Goal: Task Accomplishment & Management: Use online tool/utility

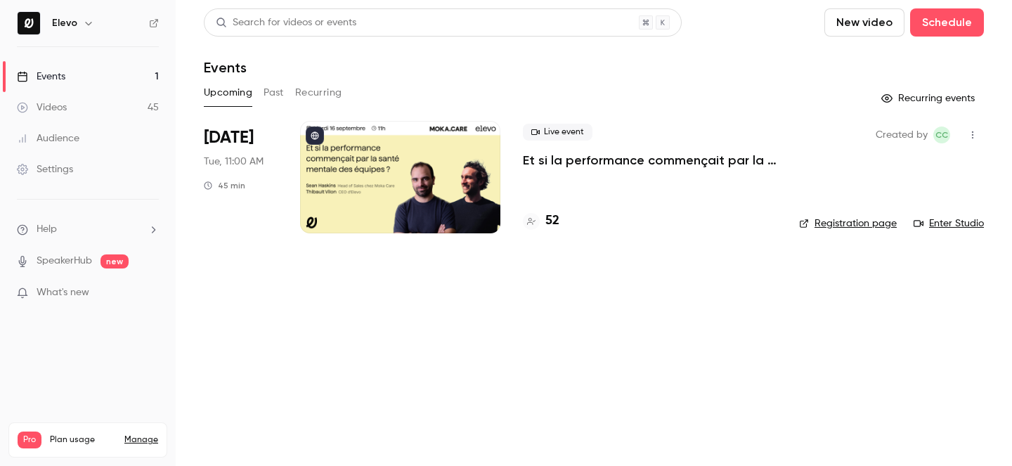
click at [601, 157] on p "Et si la performance commençait par la santé mentale des équipes ?" at bounding box center [650, 160] width 254 height 17
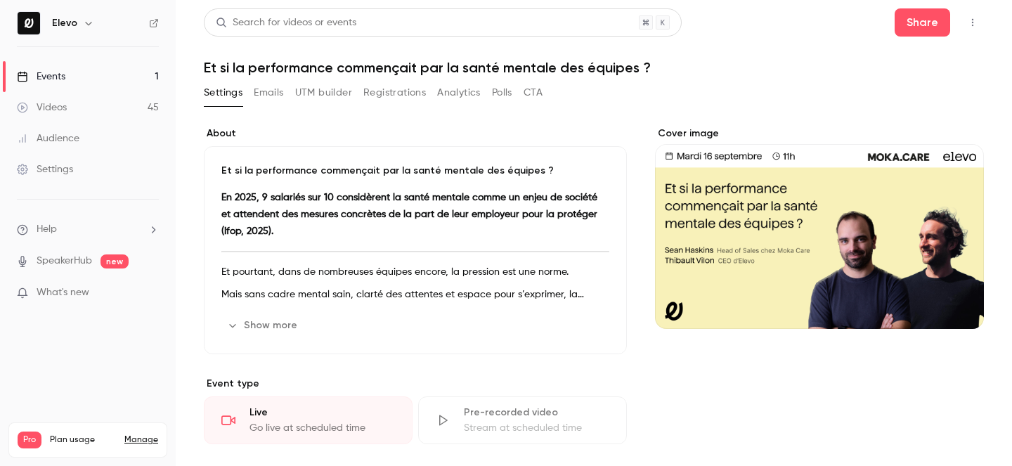
click at [398, 92] on button "Registrations" at bounding box center [394, 92] width 63 height 22
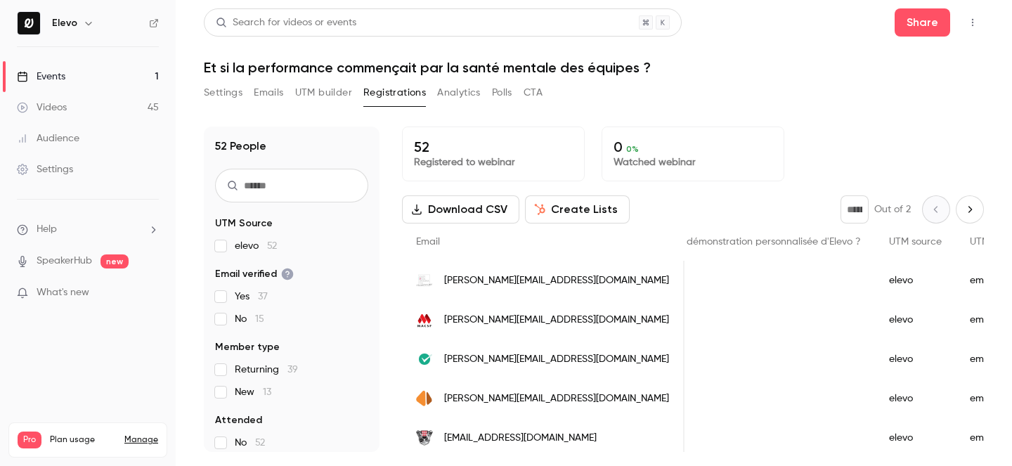
click at [111, 60] on ul "Events 1 Videos 45 Audience Settings" at bounding box center [88, 123] width 176 height 152
click at [112, 77] on link "Events 1" at bounding box center [88, 76] width 176 height 31
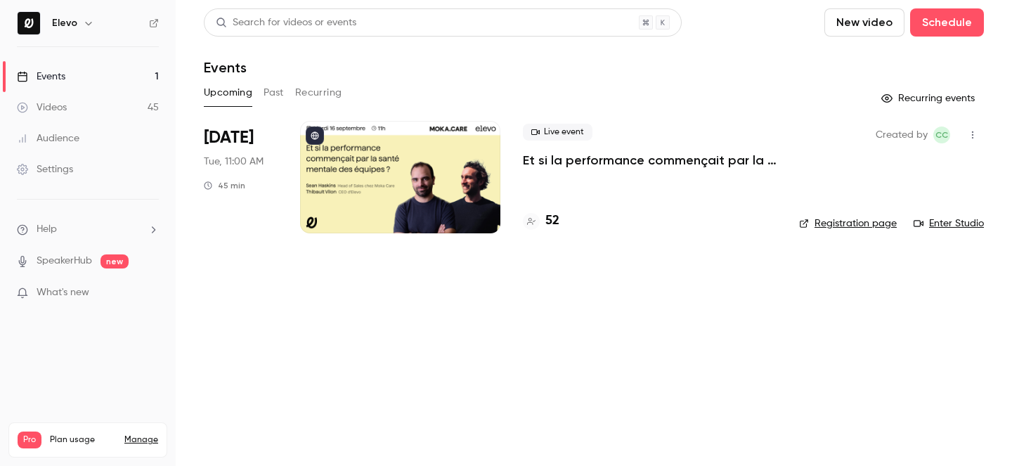
click at [606, 162] on p "Et si la performance commençait par la santé mentale des équipes ?" at bounding box center [650, 160] width 254 height 17
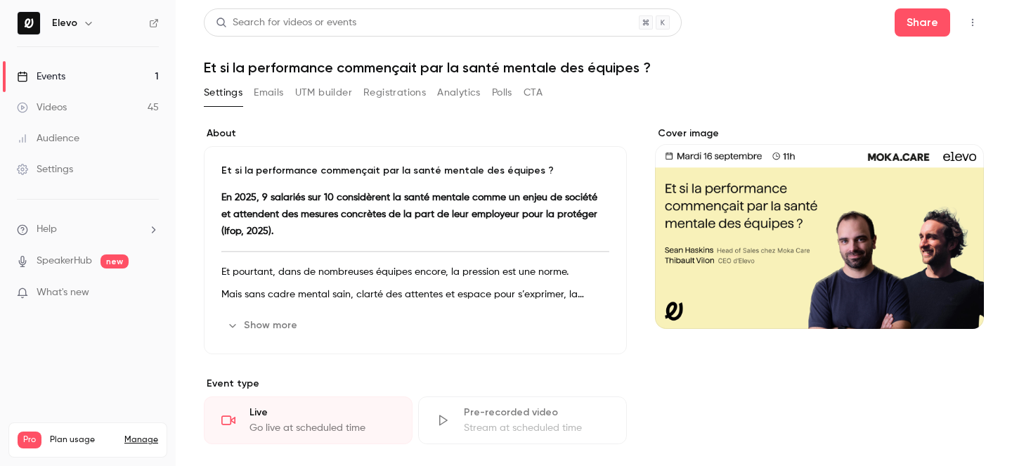
click at [275, 89] on button "Emails" at bounding box center [269, 92] width 30 height 22
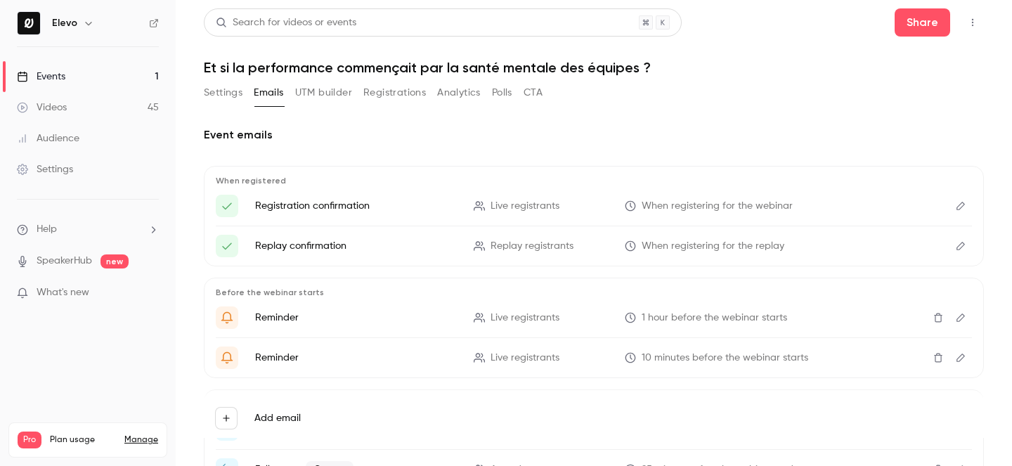
click at [119, 82] on link "Events 1" at bounding box center [88, 76] width 176 height 31
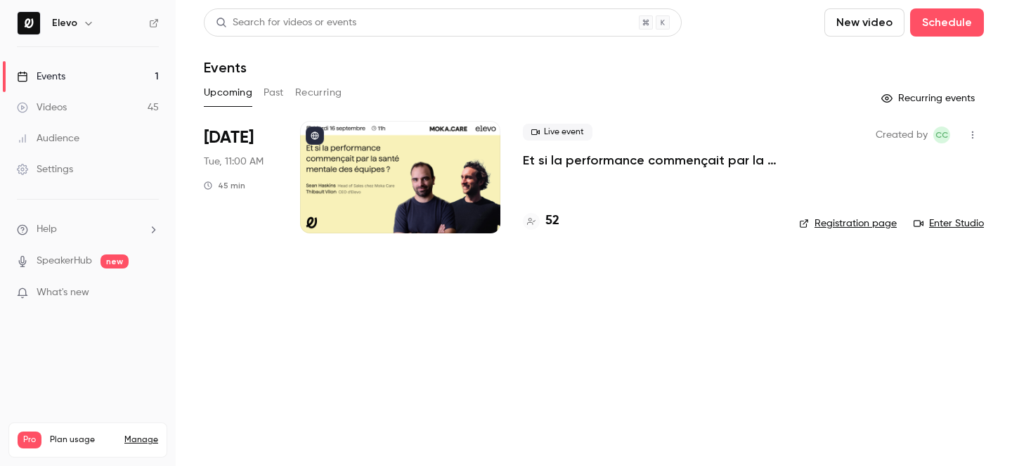
click at [957, 229] on link "Enter Studio" at bounding box center [948, 223] width 70 height 14
